Goal: Find specific page/section: Find specific page/section

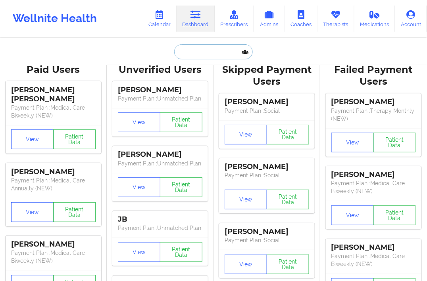
click at [195, 52] on input "text" at bounding box center [213, 51] width 78 height 15
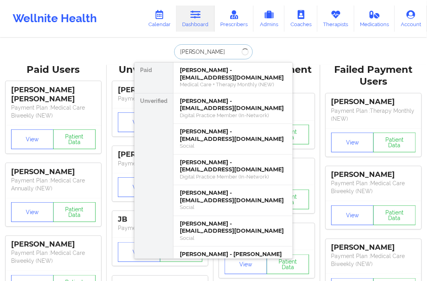
type input "[PERSON_NAME]"
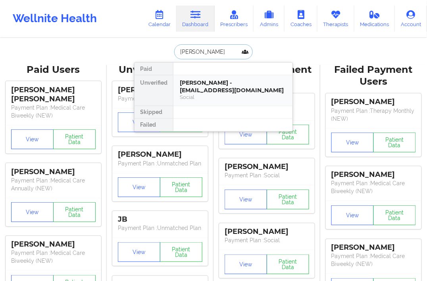
click at [228, 97] on div "Social" at bounding box center [233, 97] width 106 height 7
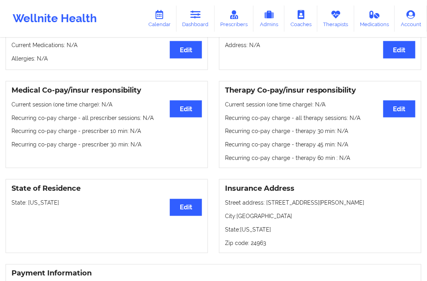
scroll to position [88, 0]
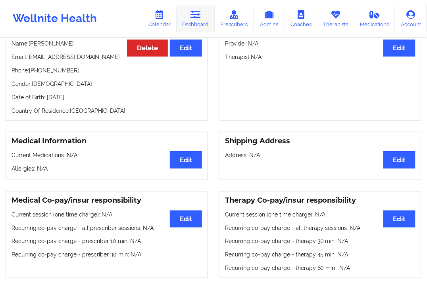
click at [199, 25] on link "Dashboard" at bounding box center [195, 19] width 38 height 26
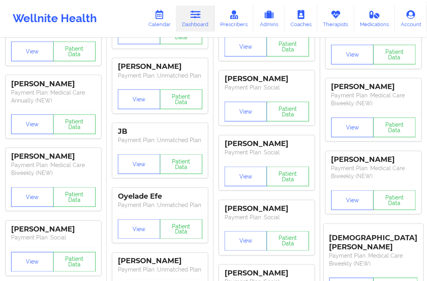
click at [199, 23] on link "Dashboard" at bounding box center [195, 19] width 38 height 26
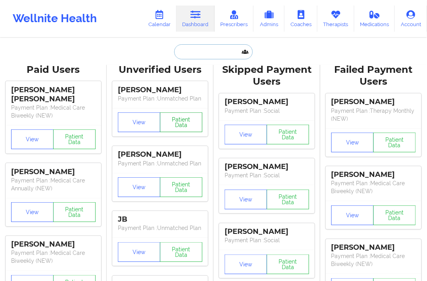
click at [193, 51] on input "text" at bounding box center [213, 51] width 78 height 15
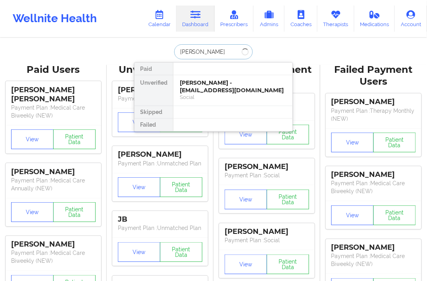
type input "[PERSON_NAME]"
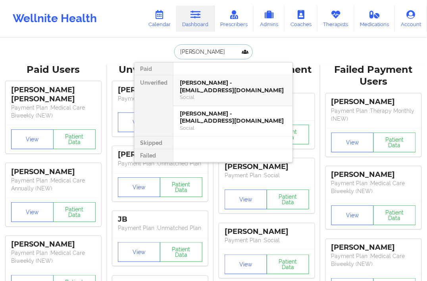
click at [203, 82] on div "[PERSON_NAME] - [EMAIL_ADDRESS][DOMAIN_NAME]" at bounding box center [233, 86] width 106 height 15
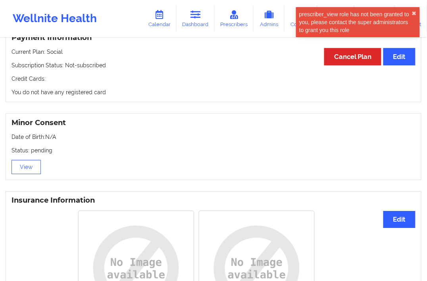
scroll to position [567, 0]
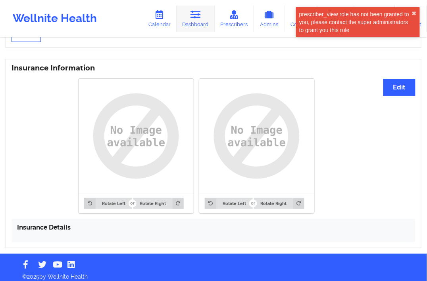
click at [192, 21] on link "Dashboard" at bounding box center [195, 19] width 38 height 26
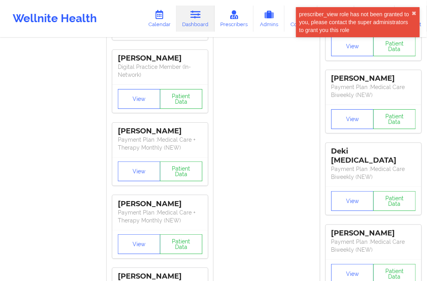
click at [204, 16] on link "Dashboard" at bounding box center [195, 19] width 38 height 26
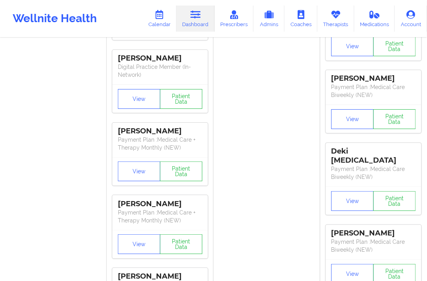
click at [196, 13] on icon at bounding box center [195, 14] width 10 height 9
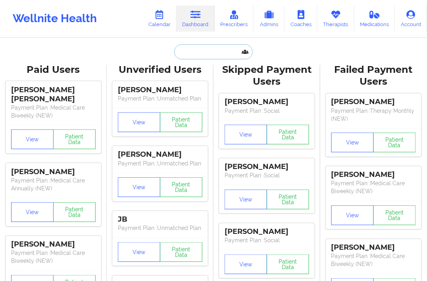
click at [199, 54] on input "text" at bounding box center [213, 51] width 78 height 15
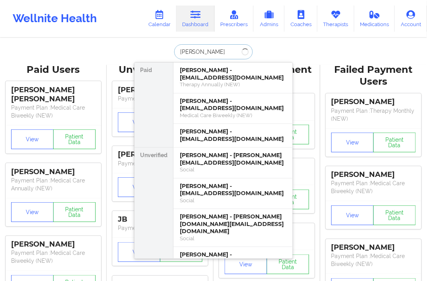
type input "[PERSON_NAME]"
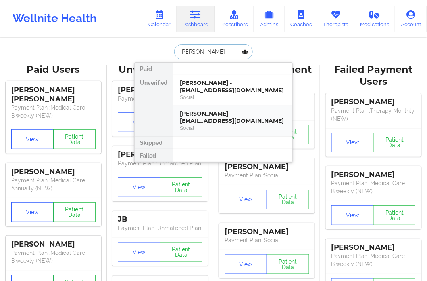
click at [215, 127] on div "Social" at bounding box center [233, 128] width 106 height 7
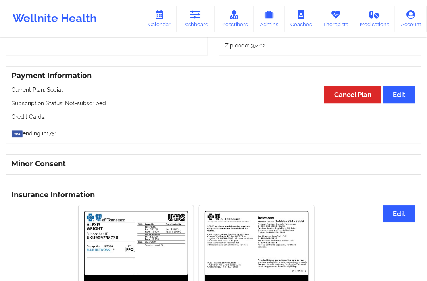
scroll to position [572, 0]
